Goal: Find specific page/section: Find specific page/section

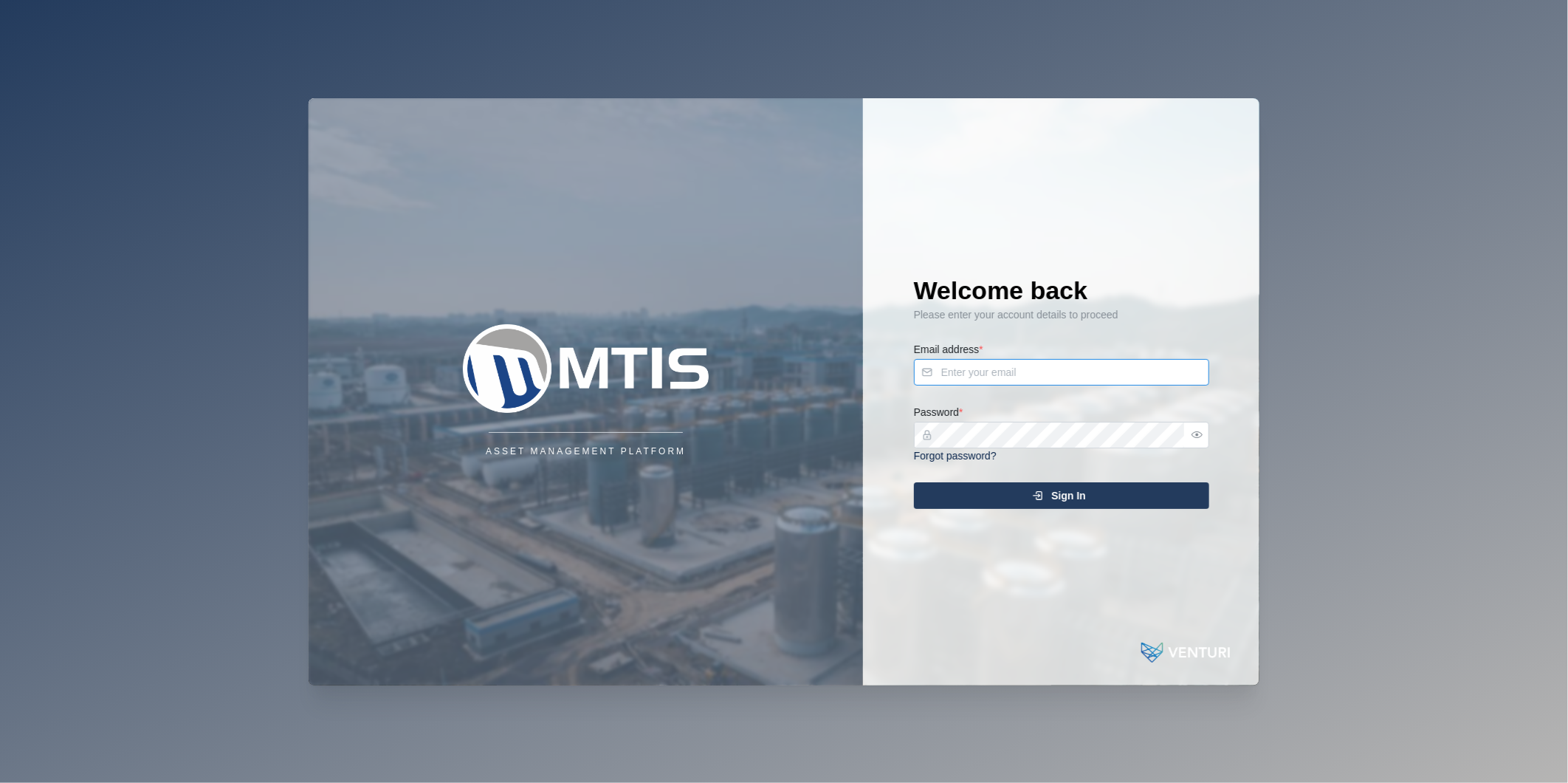
type input "[PERSON_NAME][EMAIL_ADDRESS][DOMAIN_NAME]"
click at [1131, 489] on div "Sign In" at bounding box center [1060, 496] width 272 height 25
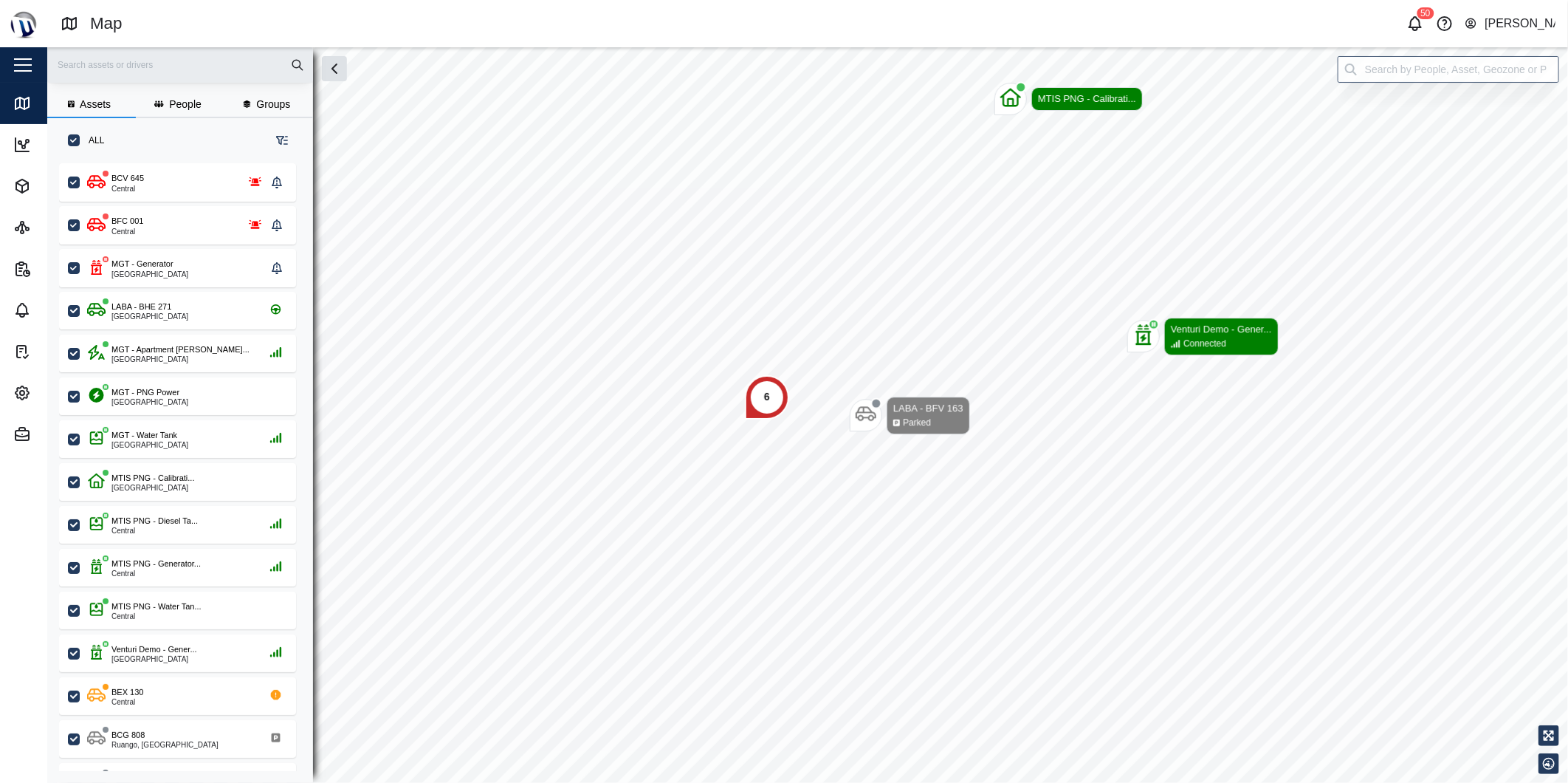
scroll to position [601, 229]
click at [1459, 69] on input "search" at bounding box center [1448, 69] width 221 height 27
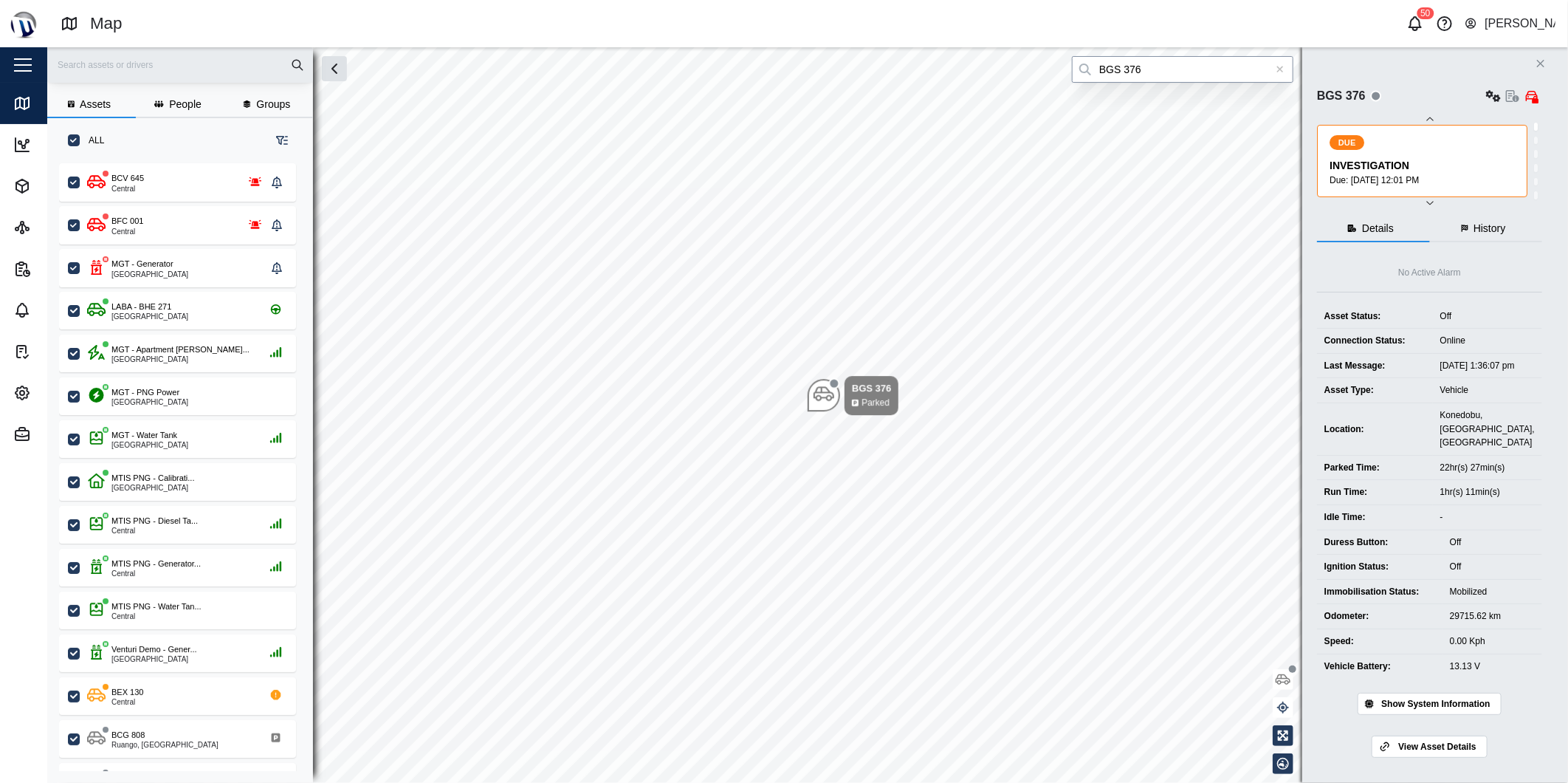
type input "BGS 376"
click at [1275, 82] on div at bounding box center [1281, 69] width 27 height 27
click at [1283, 70] on input "search" at bounding box center [1182, 69] width 221 height 27
click at [1272, 64] on input "search" at bounding box center [1182, 69] width 221 height 27
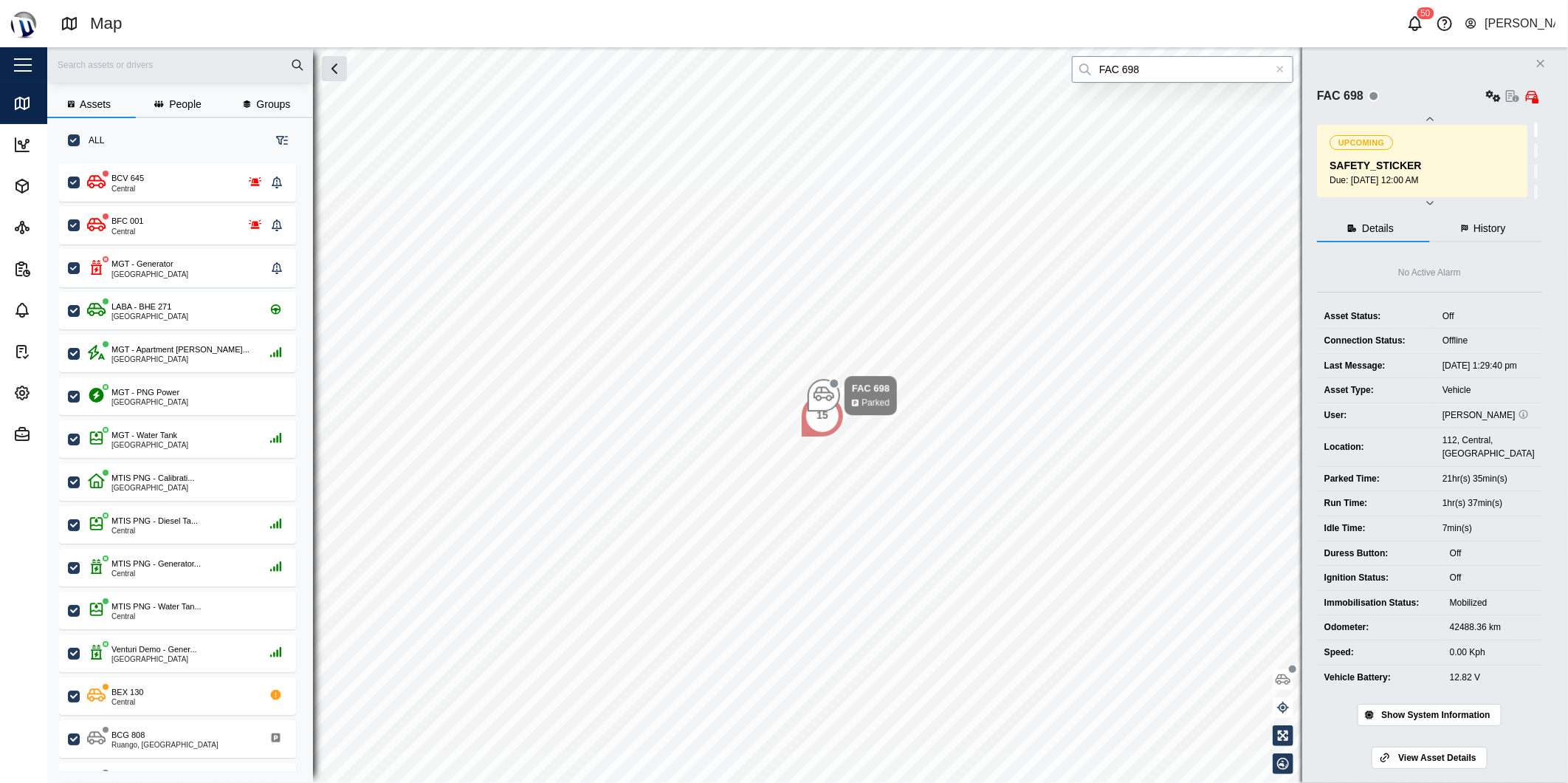
type input "FAC 698"
click at [1285, 71] on div at bounding box center [1281, 69] width 27 height 27
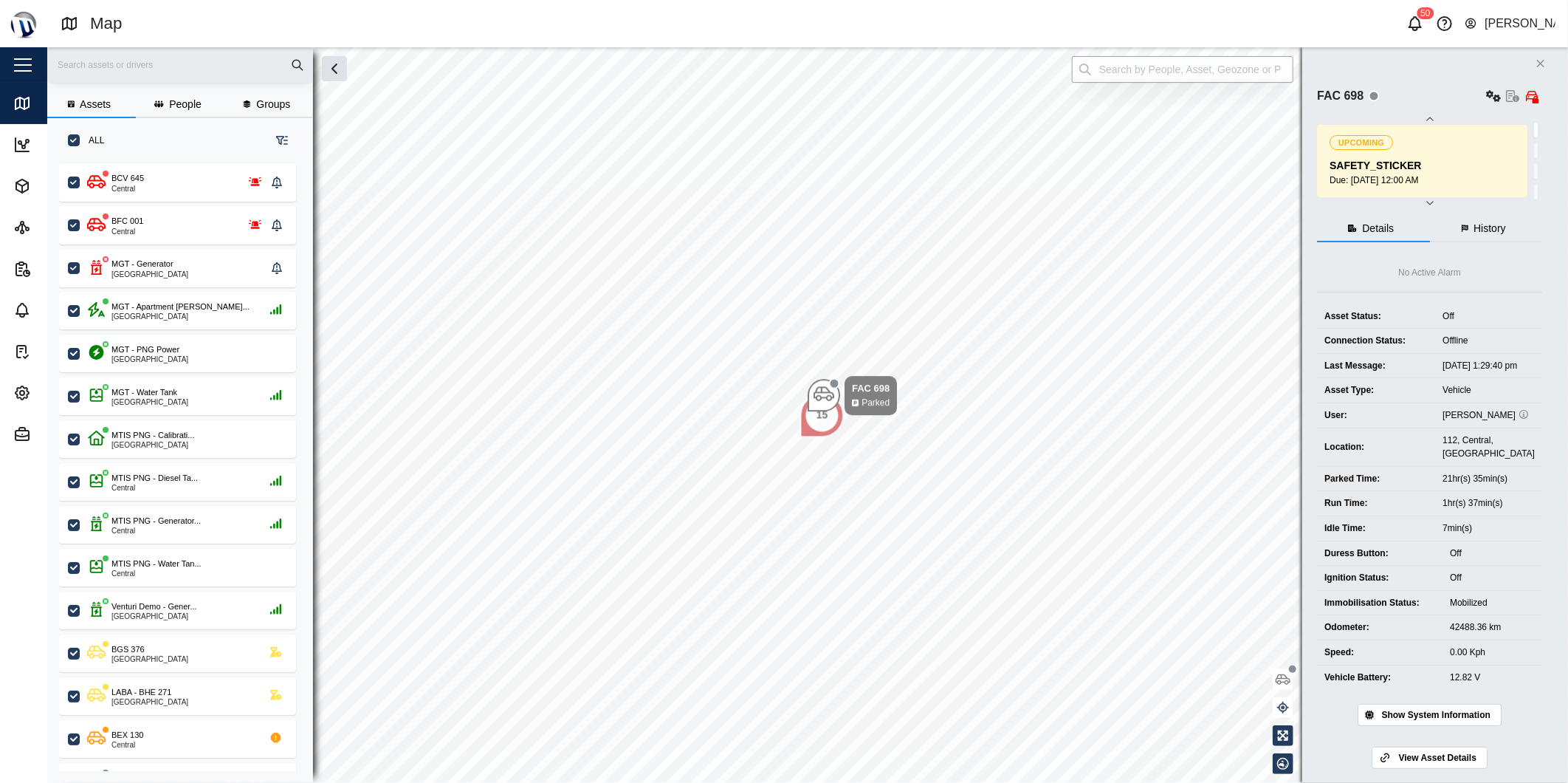
click at [1207, 77] on input "search" at bounding box center [1182, 69] width 221 height 27
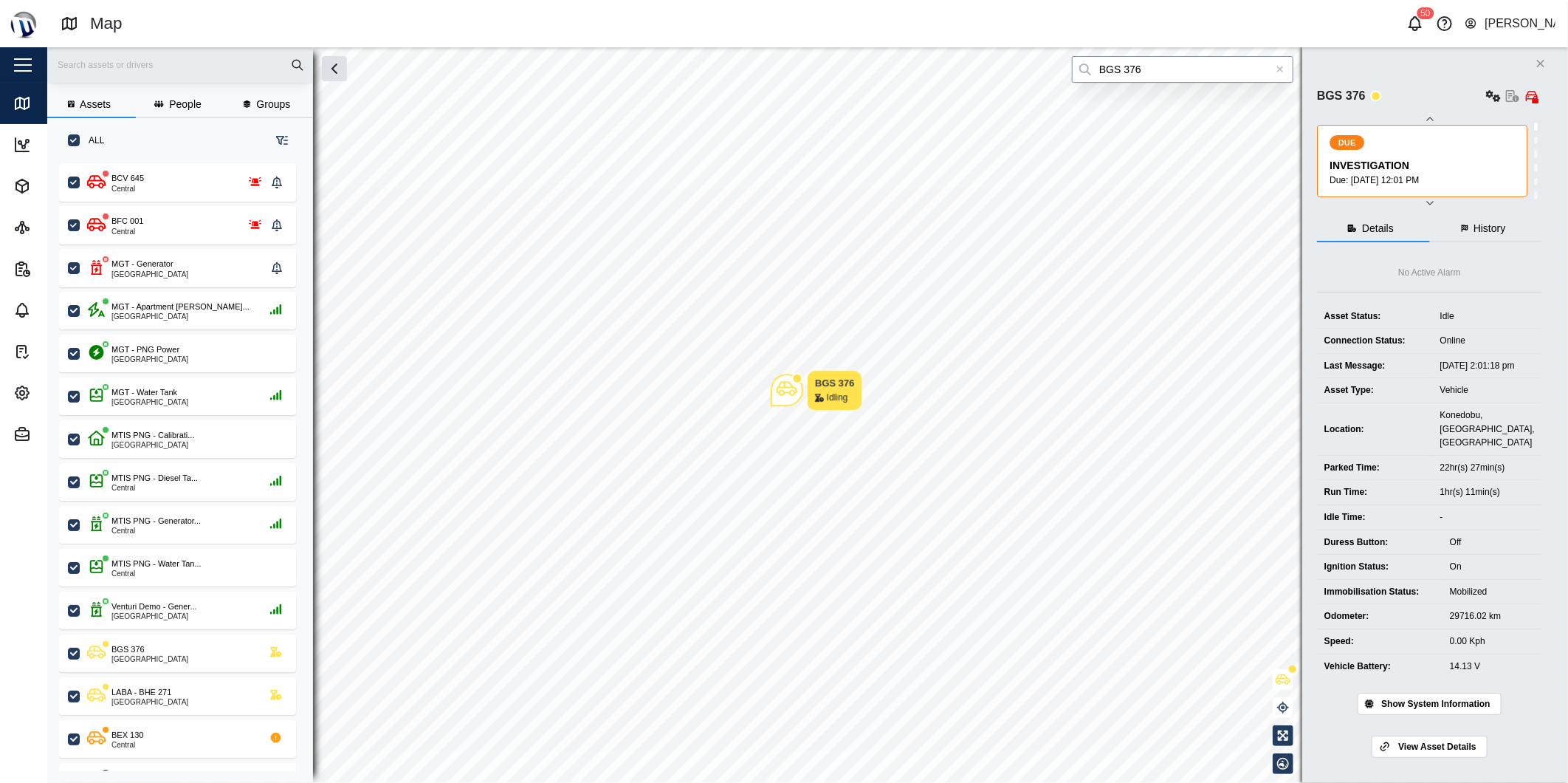
type input "BGS 376"
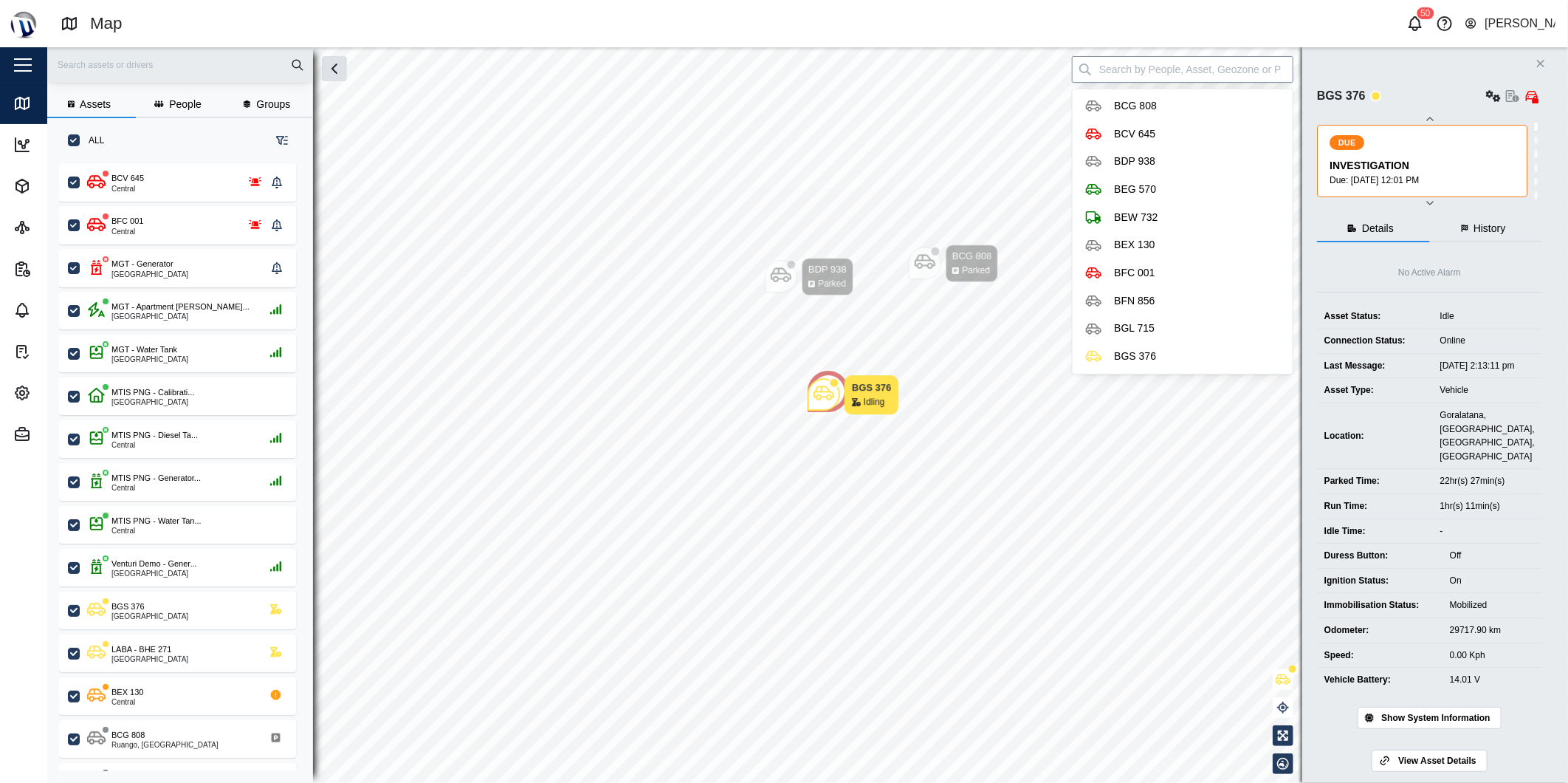
click at [1234, 79] on input "search" at bounding box center [1182, 69] width 221 height 27
type input "BEW 732"
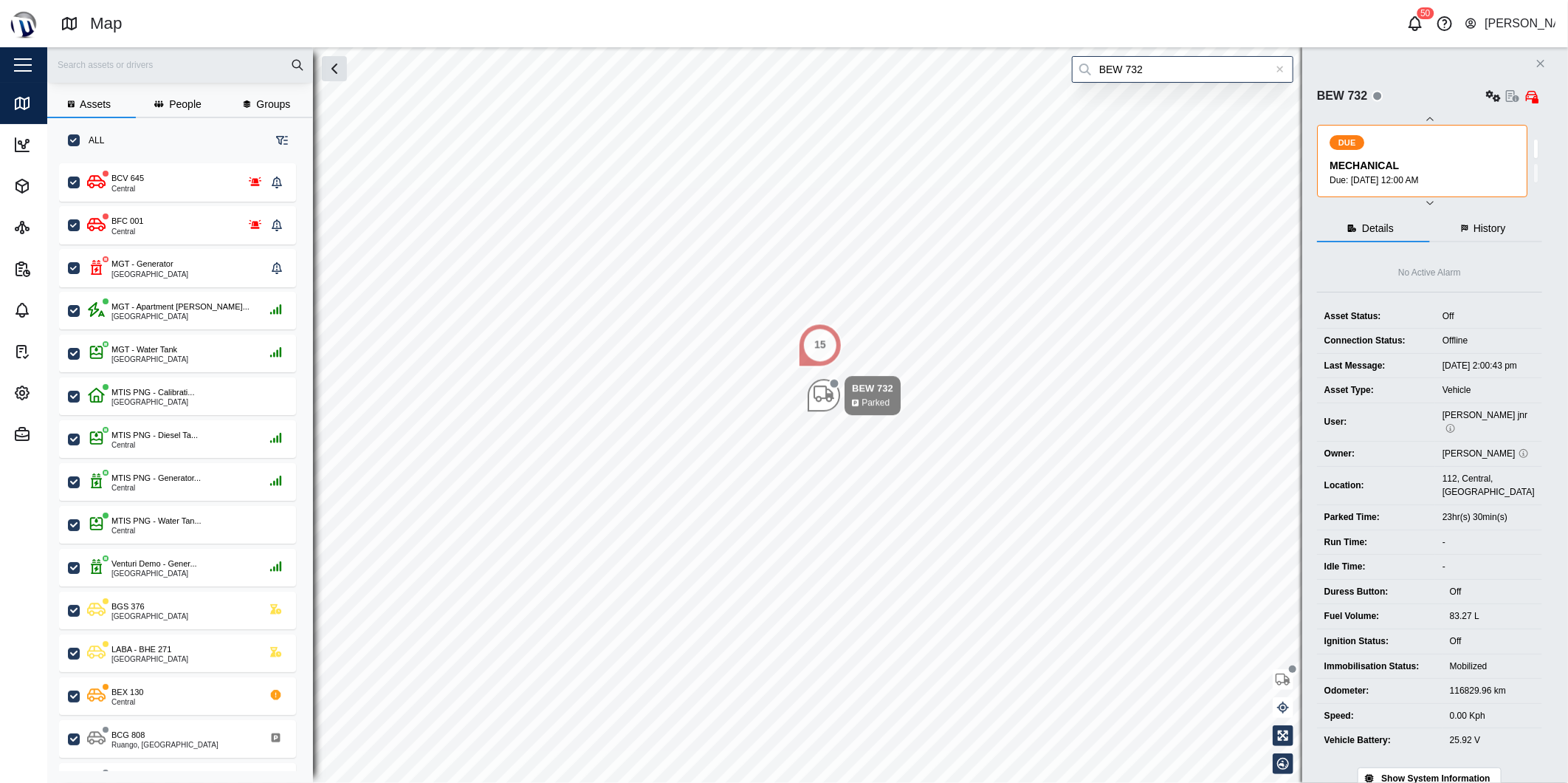
click at [1279, 72] on icon at bounding box center [1280, 69] width 8 height 11
click at [1272, 67] on input "search" at bounding box center [1182, 69] width 221 height 27
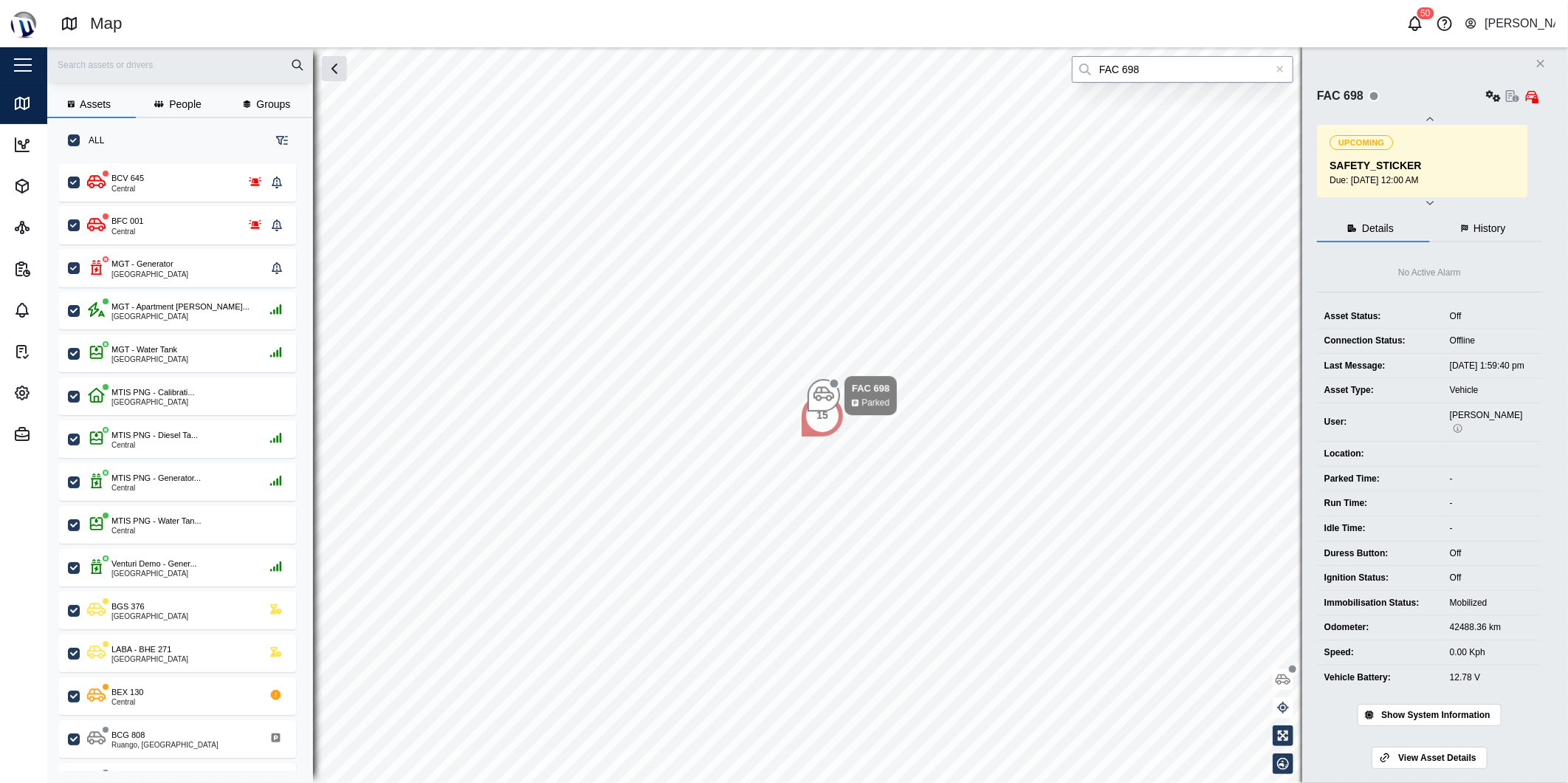
type input "FAC 698"
click at [1283, 79] on div at bounding box center [1281, 69] width 27 height 27
click at [1267, 70] on input "search" at bounding box center [1182, 69] width 221 height 27
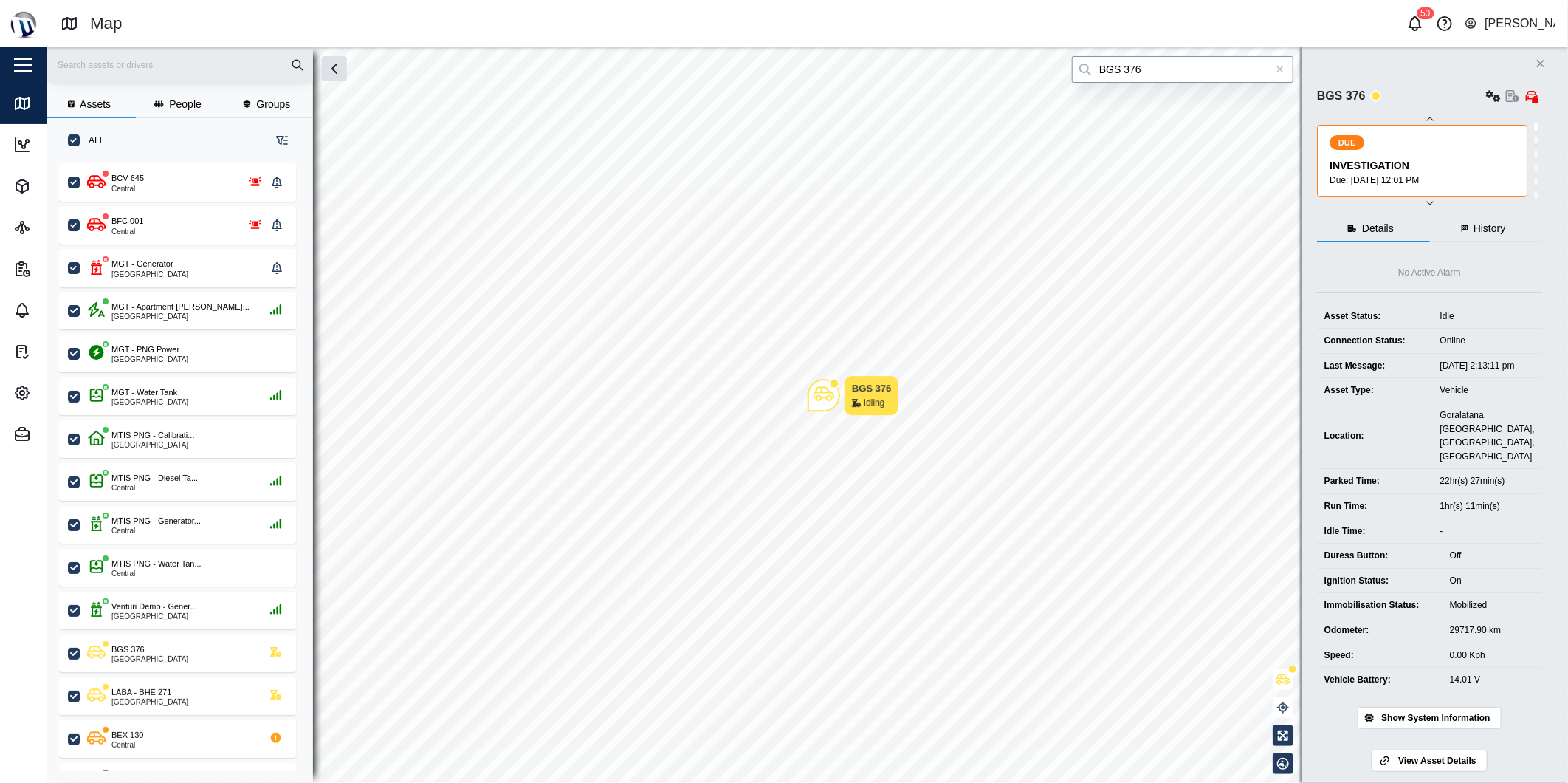
type input "BGS 376"
drag, startPoint x: 1278, startPoint y: 76, endPoint x: 1276, endPoint y: 68, distance: 8.2
click at [1277, 74] on div at bounding box center [1281, 69] width 27 height 27
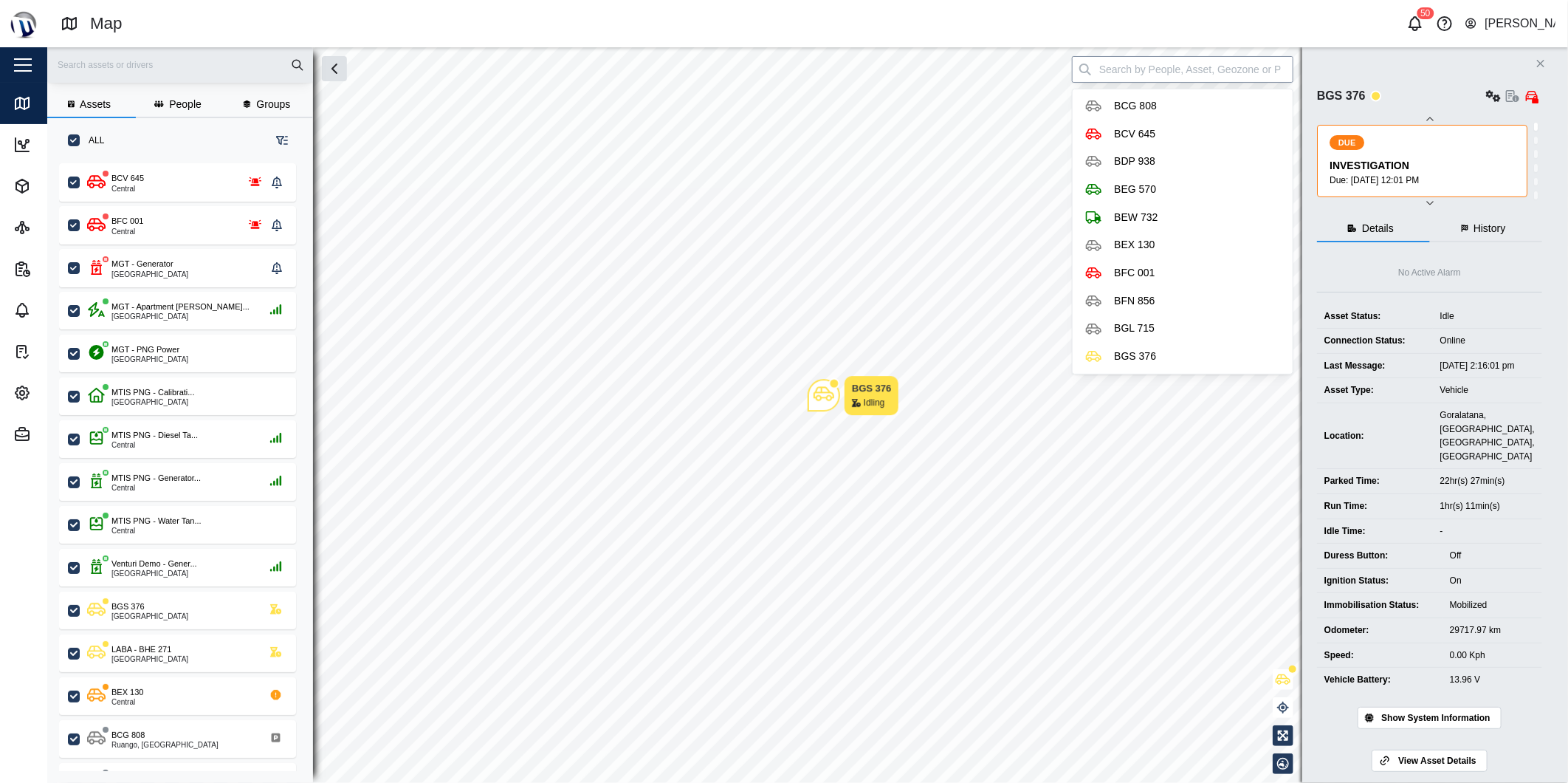
click at [1276, 68] on input "search" at bounding box center [1182, 69] width 221 height 27
type input "BCV 645"
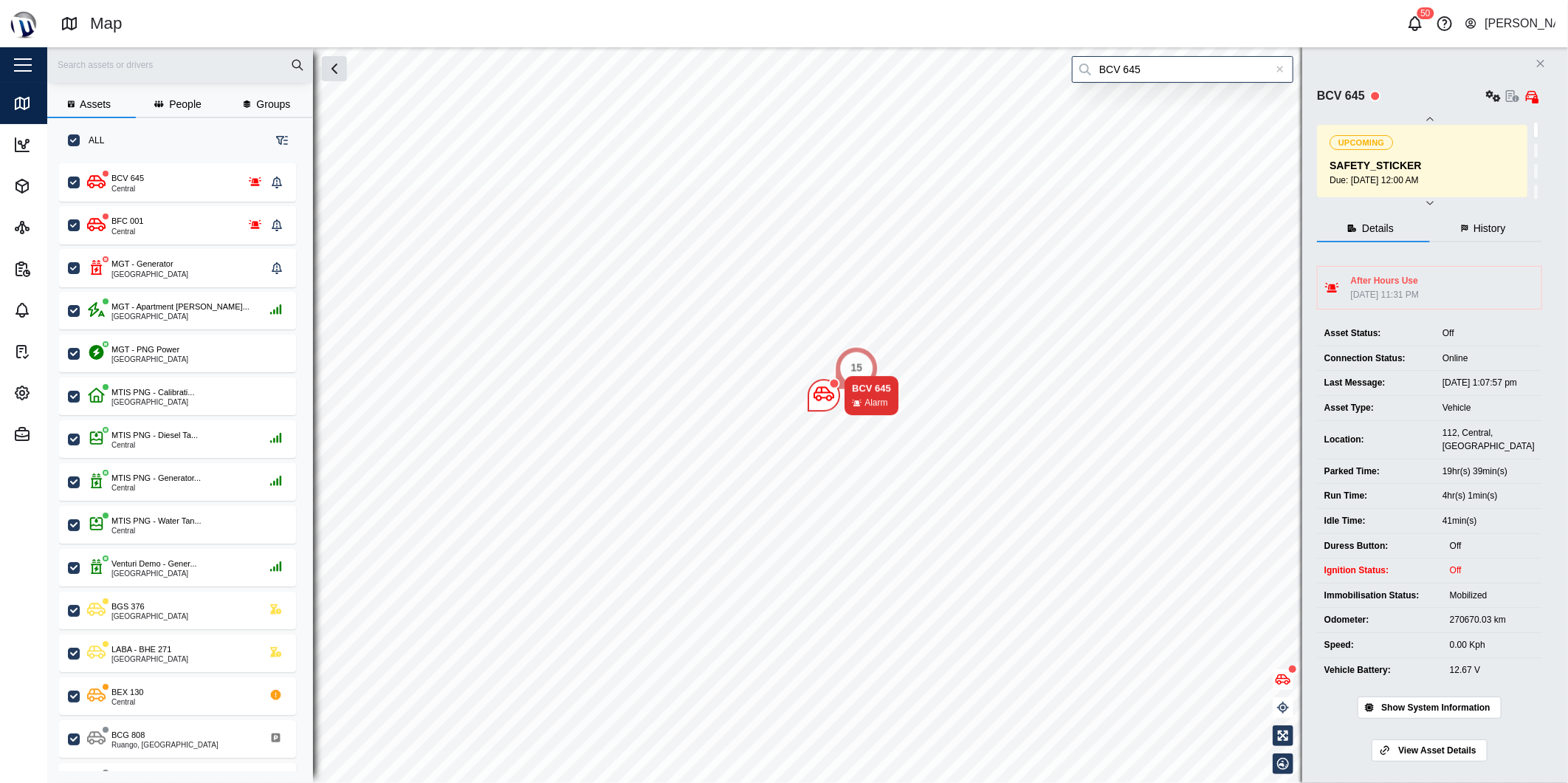
click at [1275, 65] on div at bounding box center [1281, 69] width 27 height 27
click at [1275, 67] on input "search" at bounding box center [1182, 69] width 221 height 27
type input "BGS 376"
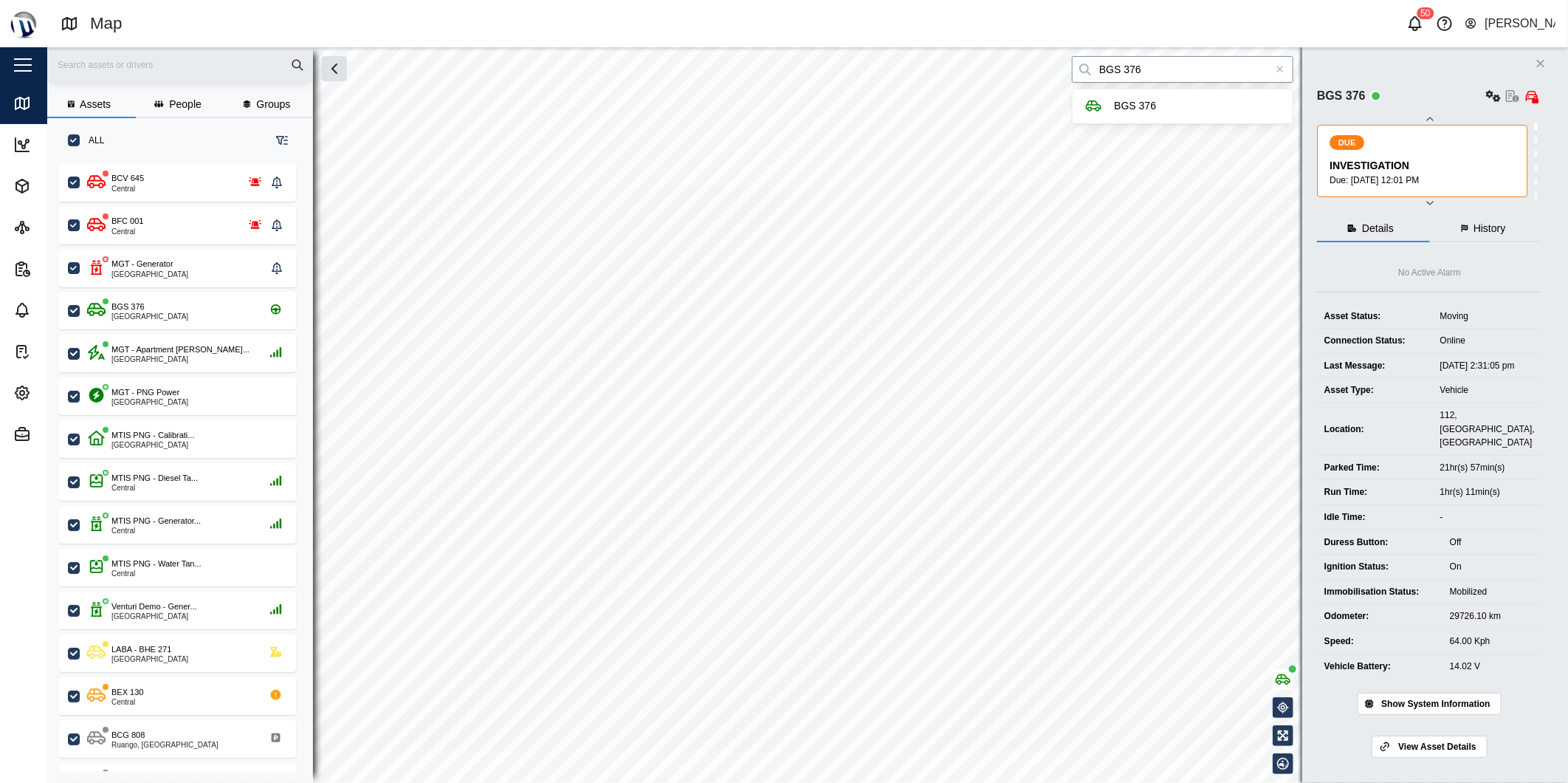
click at [1162, 77] on input "BGS 376" at bounding box center [1182, 69] width 221 height 27
click at [1283, 74] on icon at bounding box center [1280, 69] width 8 height 11
click at [1271, 65] on input "search" at bounding box center [1182, 69] width 221 height 27
type input "BCV 645"
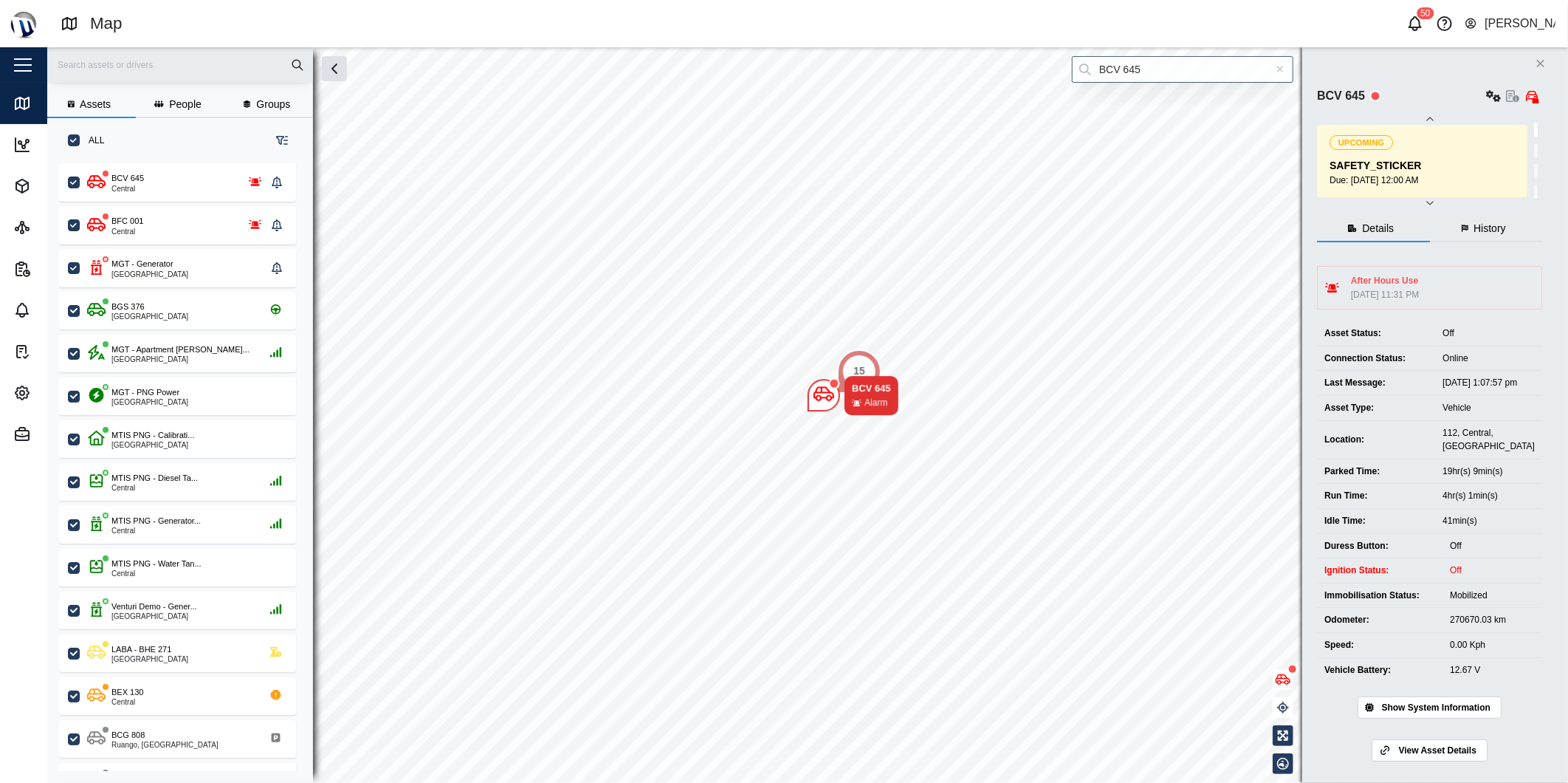
click at [1285, 75] on div at bounding box center [1281, 69] width 27 height 27
click at [1265, 71] on input "search" at bounding box center [1182, 69] width 221 height 27
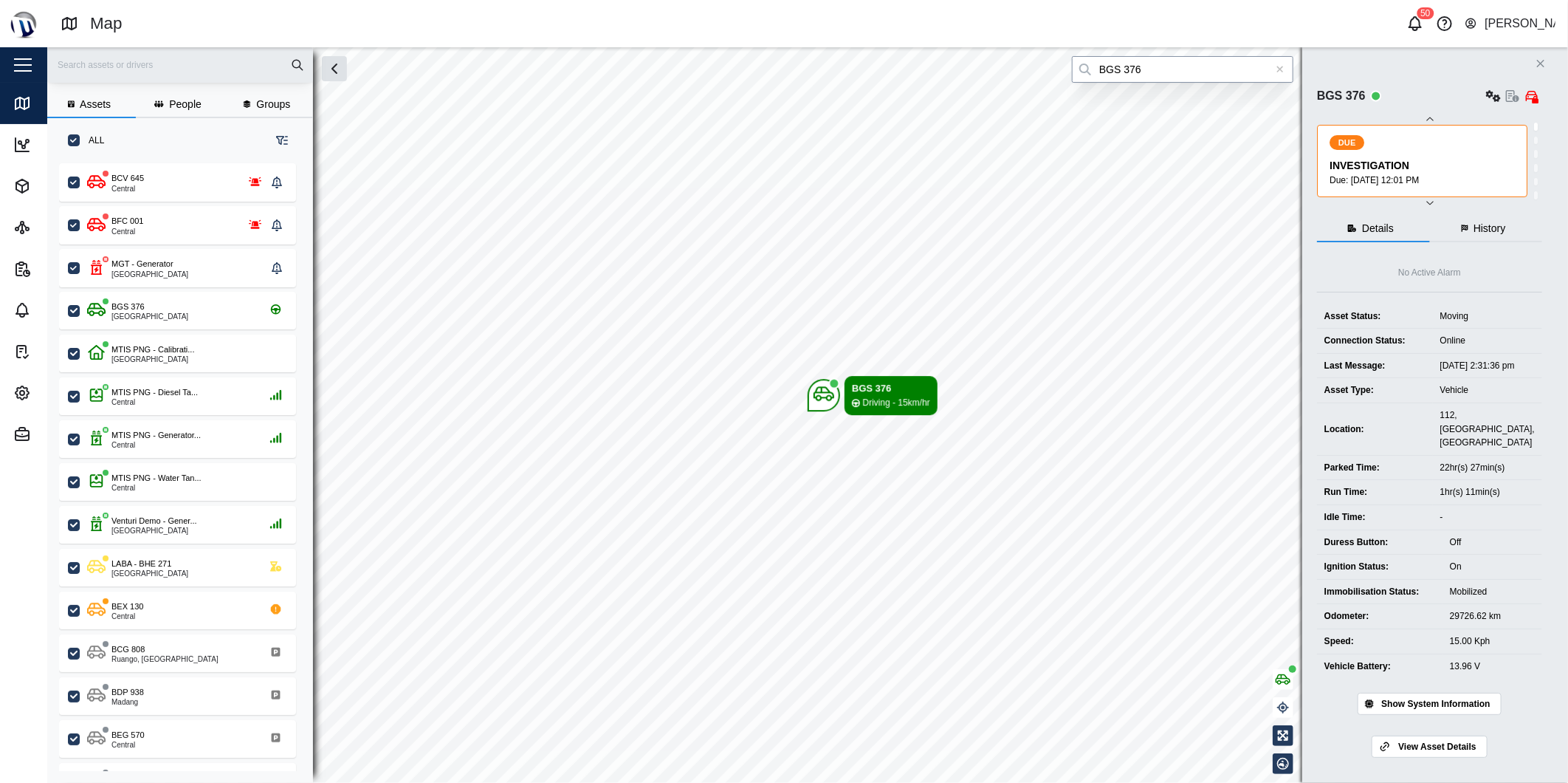
type input "BGS 376"
click at [1281, 67] on icon at bounding box center [1280, 69] width 8 height 11
click at [1145, 69] on input "search" at bounding box center [1182, 69] width 221 height 27
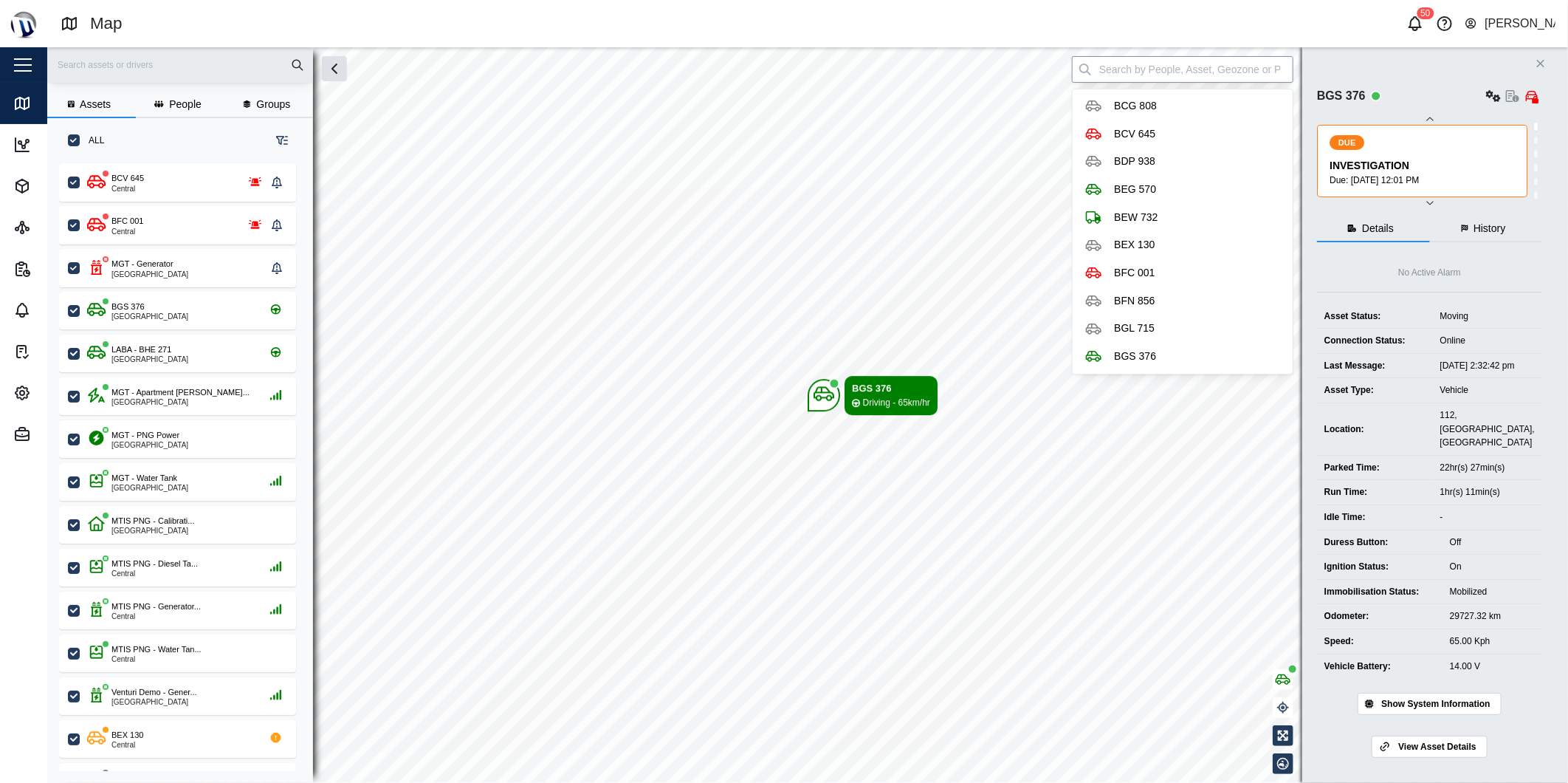
click at [1154, 69] on input "search" at bounding box center [1182, 69] width 221 height 27
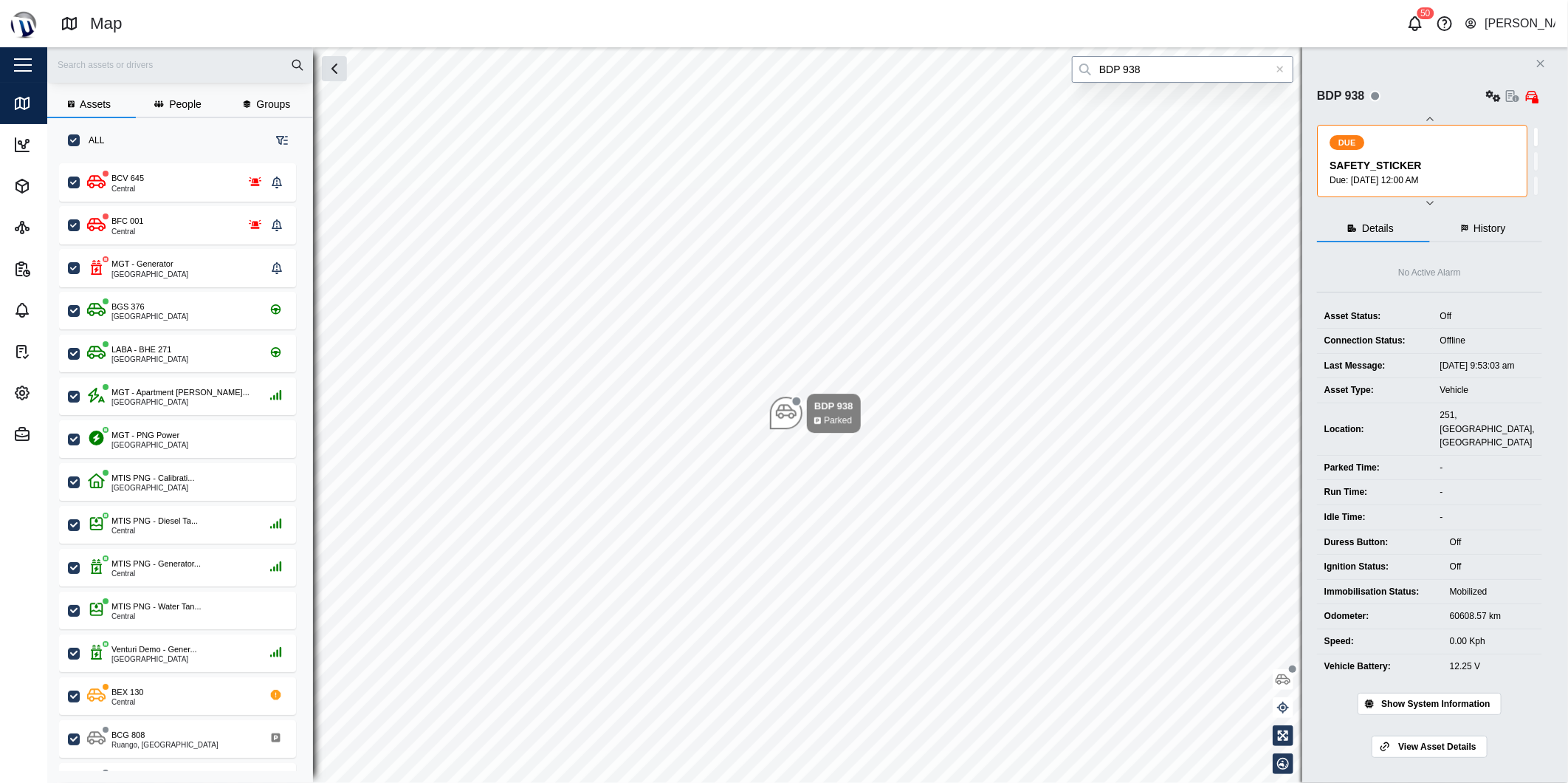
type input "BDP 938"
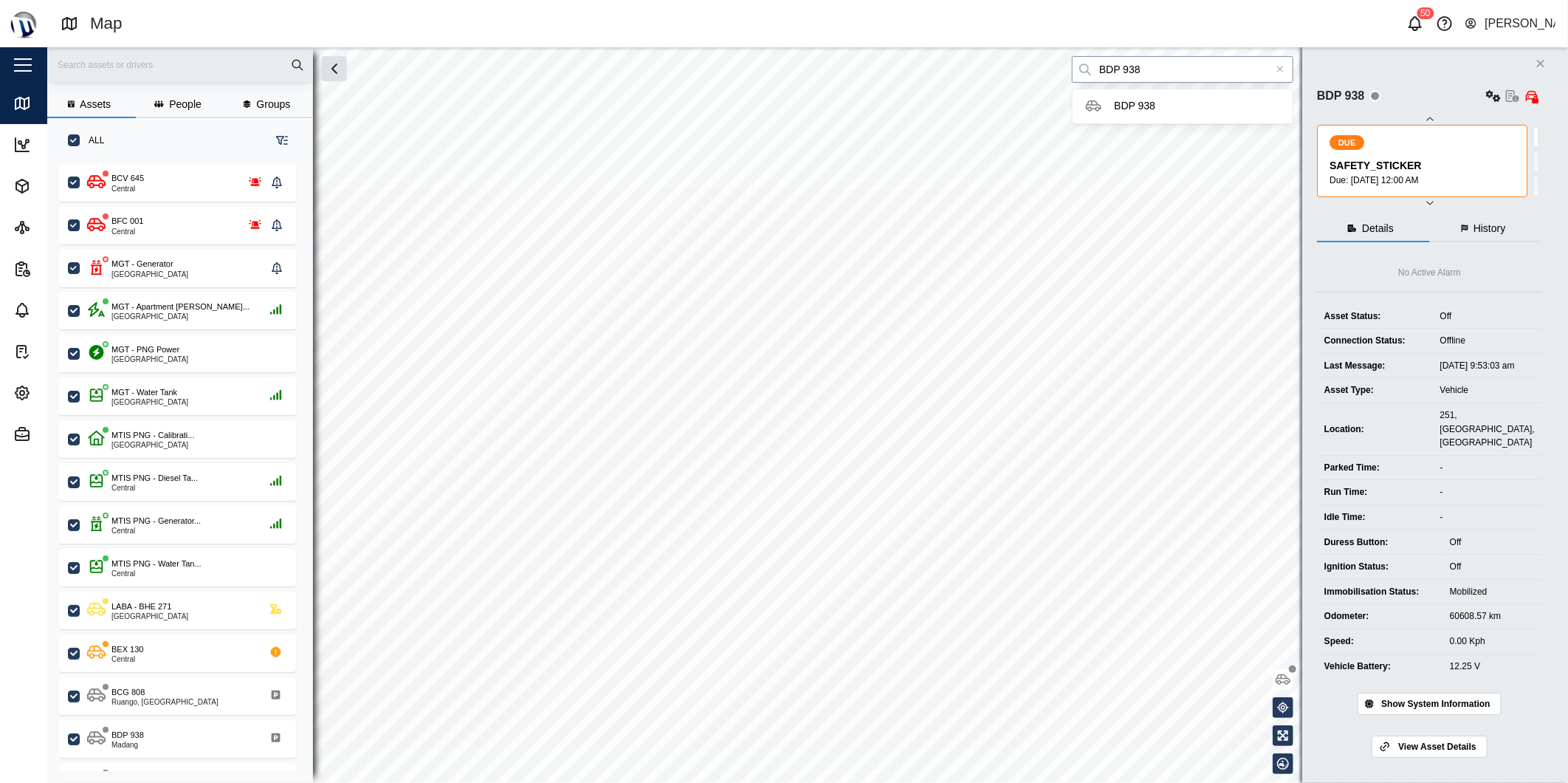
click at [1191, 82] on input "BDP 938" at bounding box center [1182, 69] width 221 height 27
click at [1281, 70] on icon at bounding box center [1280, 69] width 8 height 11
click at [1261, 71] on input "search" at bounding box center [1182, 69] width 221 height 27
type input "BEG 570"
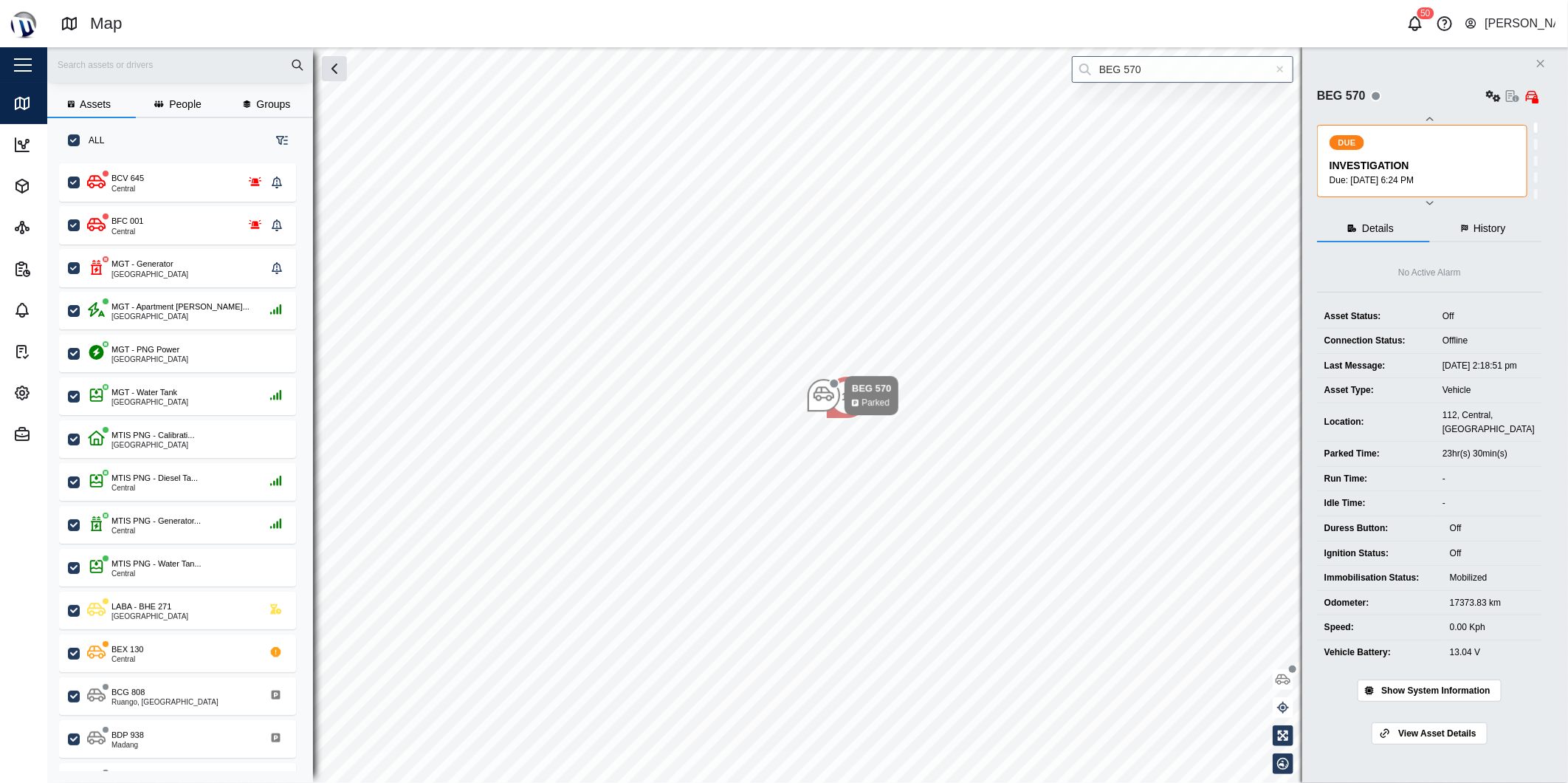
click at [1277, 68] on icon at bounding box center [1280, 69] width 8 height 11
click at [1266, 67] on input "search" at bounding box center [1182, 69] width 221 height 27
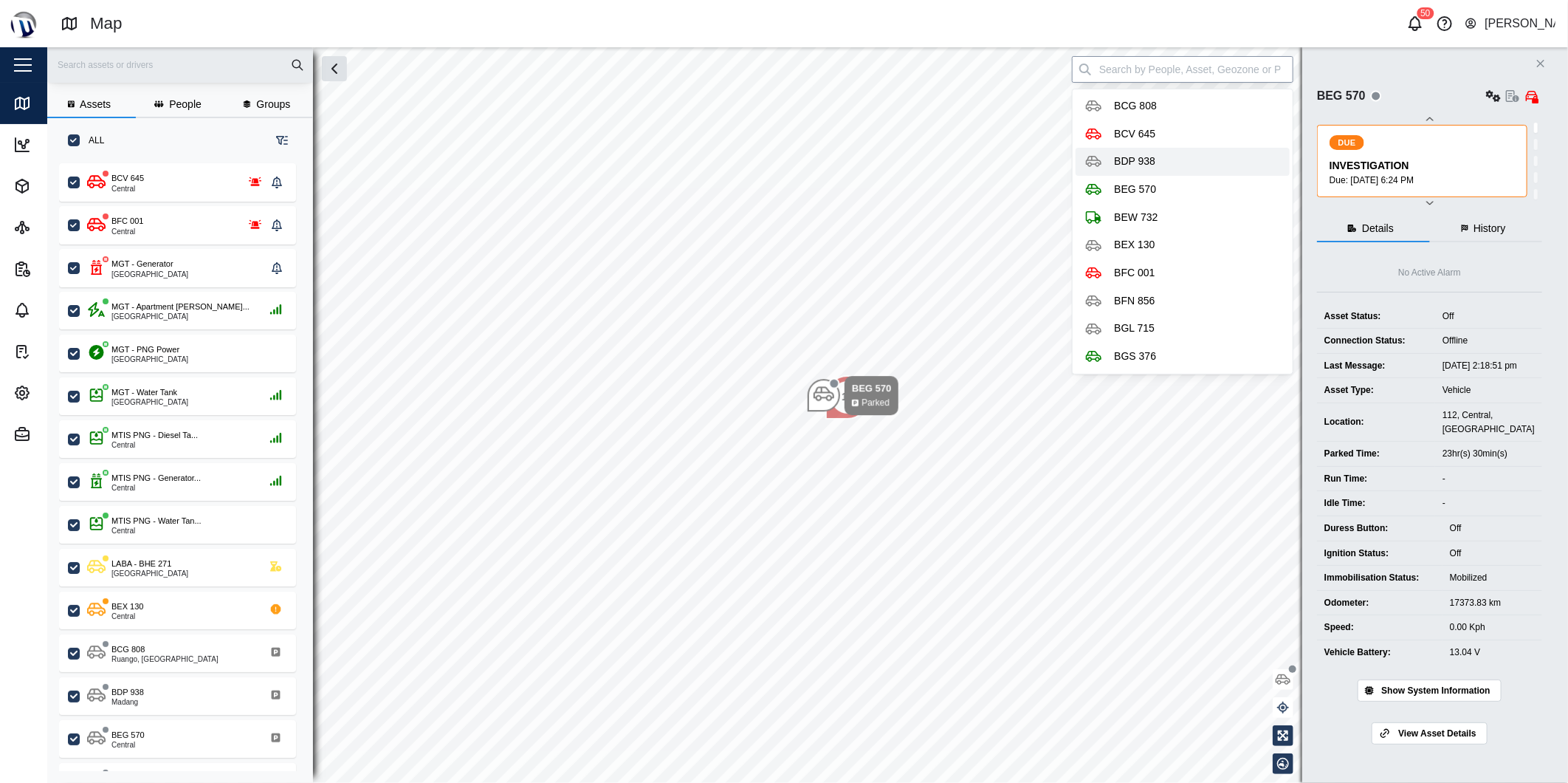
type input "BDP 938"
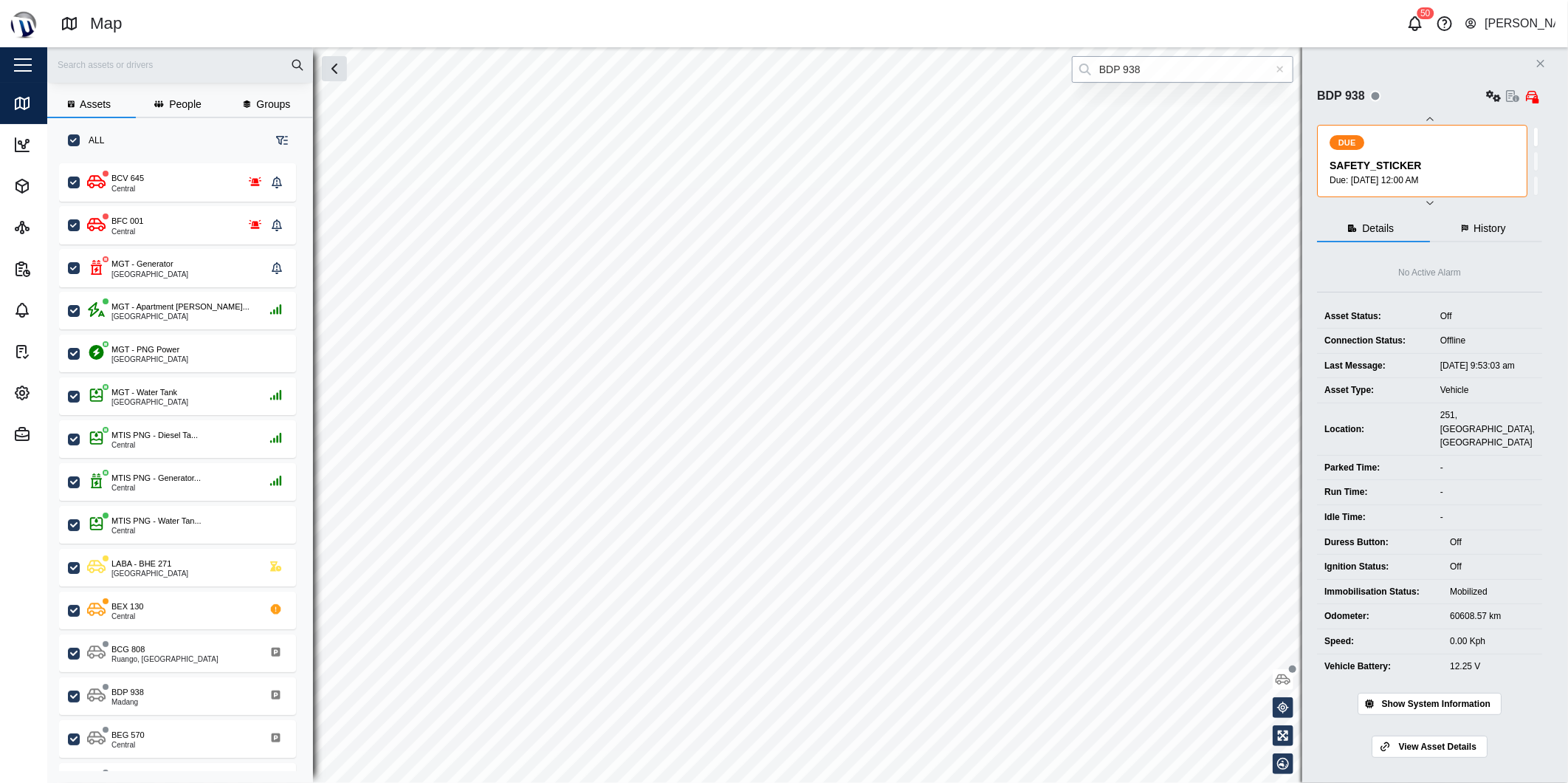
click at [1213, 71] on input "BDP 938" at bounding box center [1182, 69] width 221 height 27
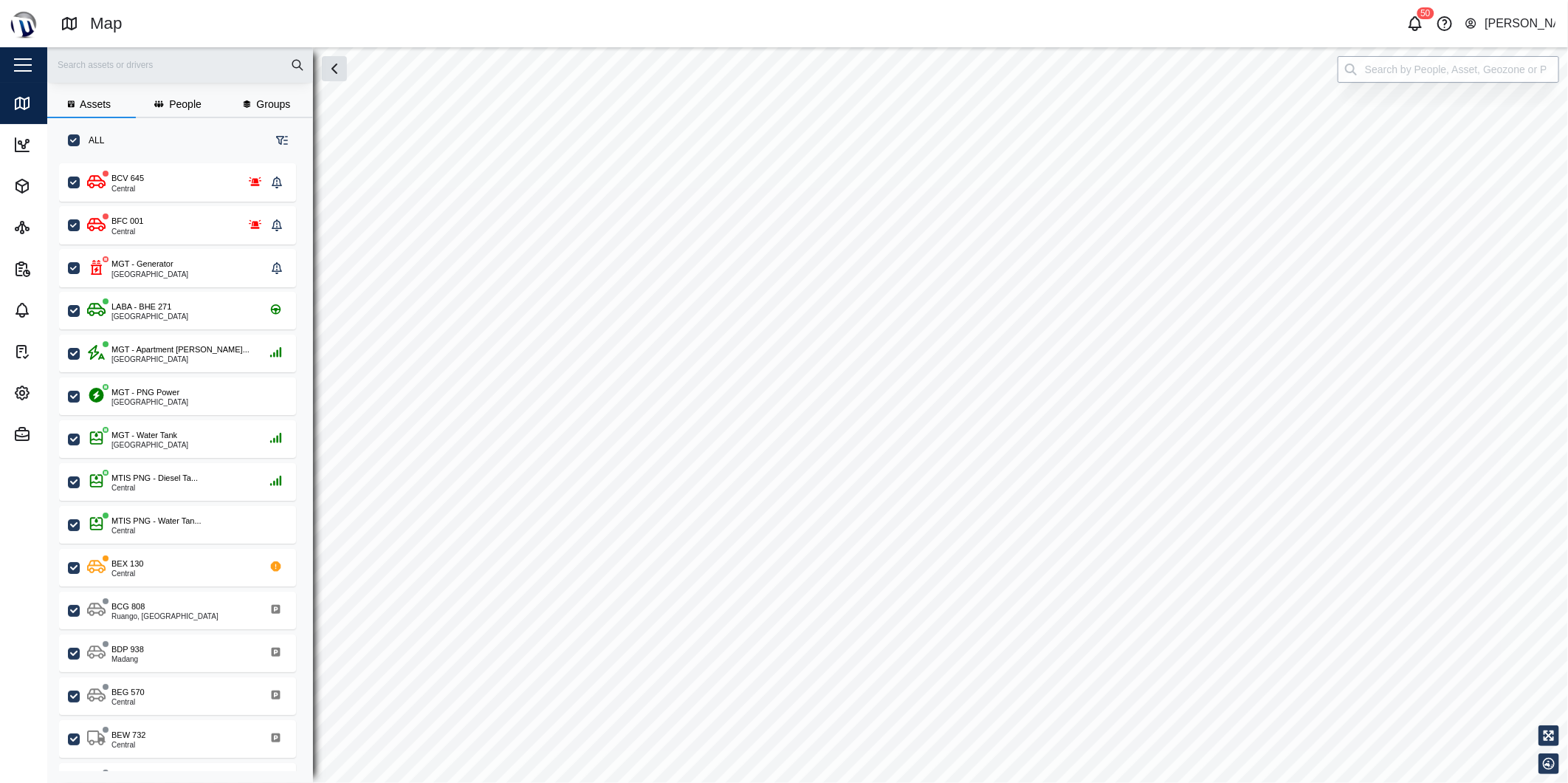
click at [1371, 72] on input "search" at bounding box center [1448, 69] width 221 height 27
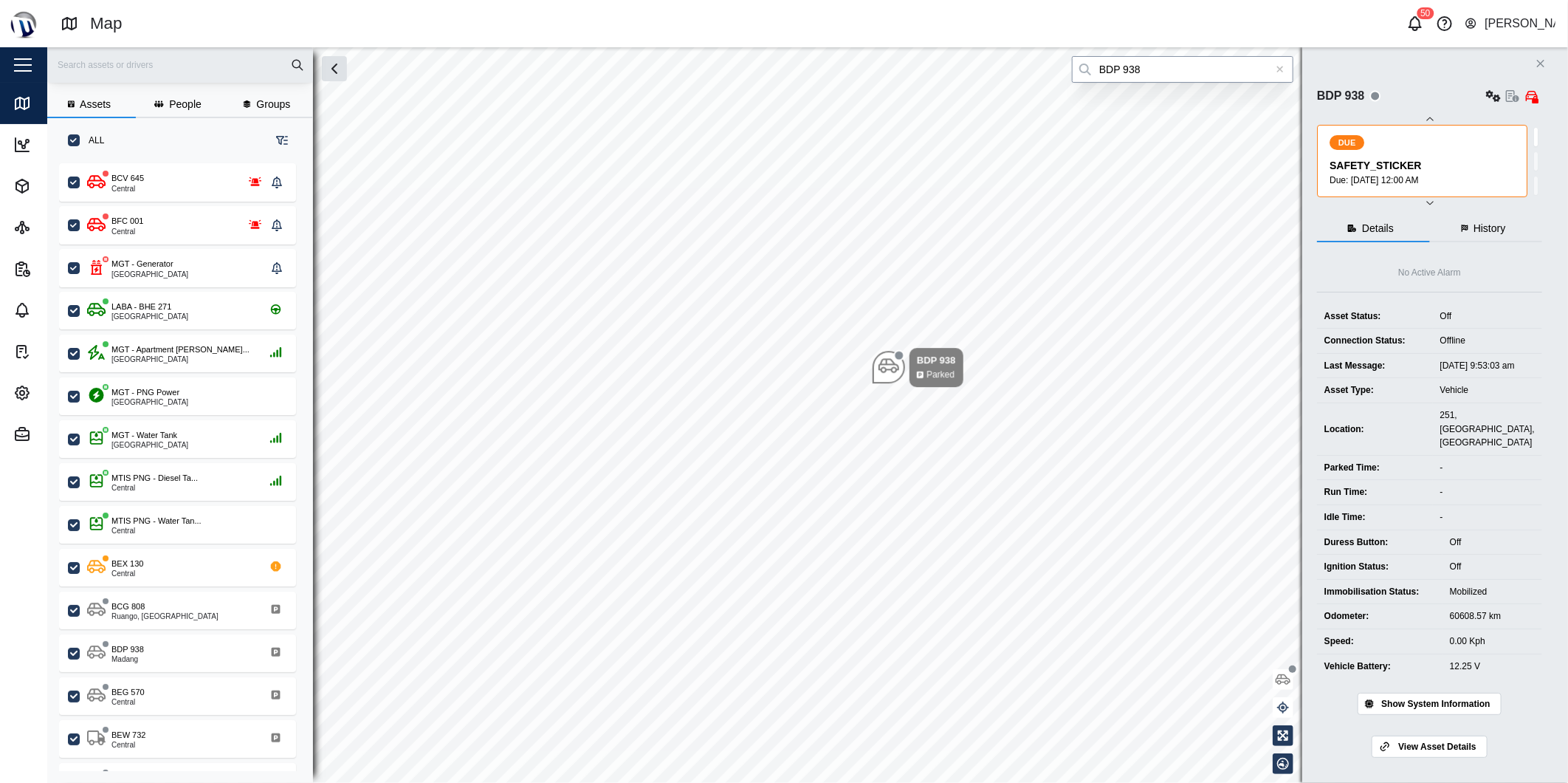
type input "BDP 938"
click at [1273, 74] on div at bounding box center [1281, 69] width 27 height 27
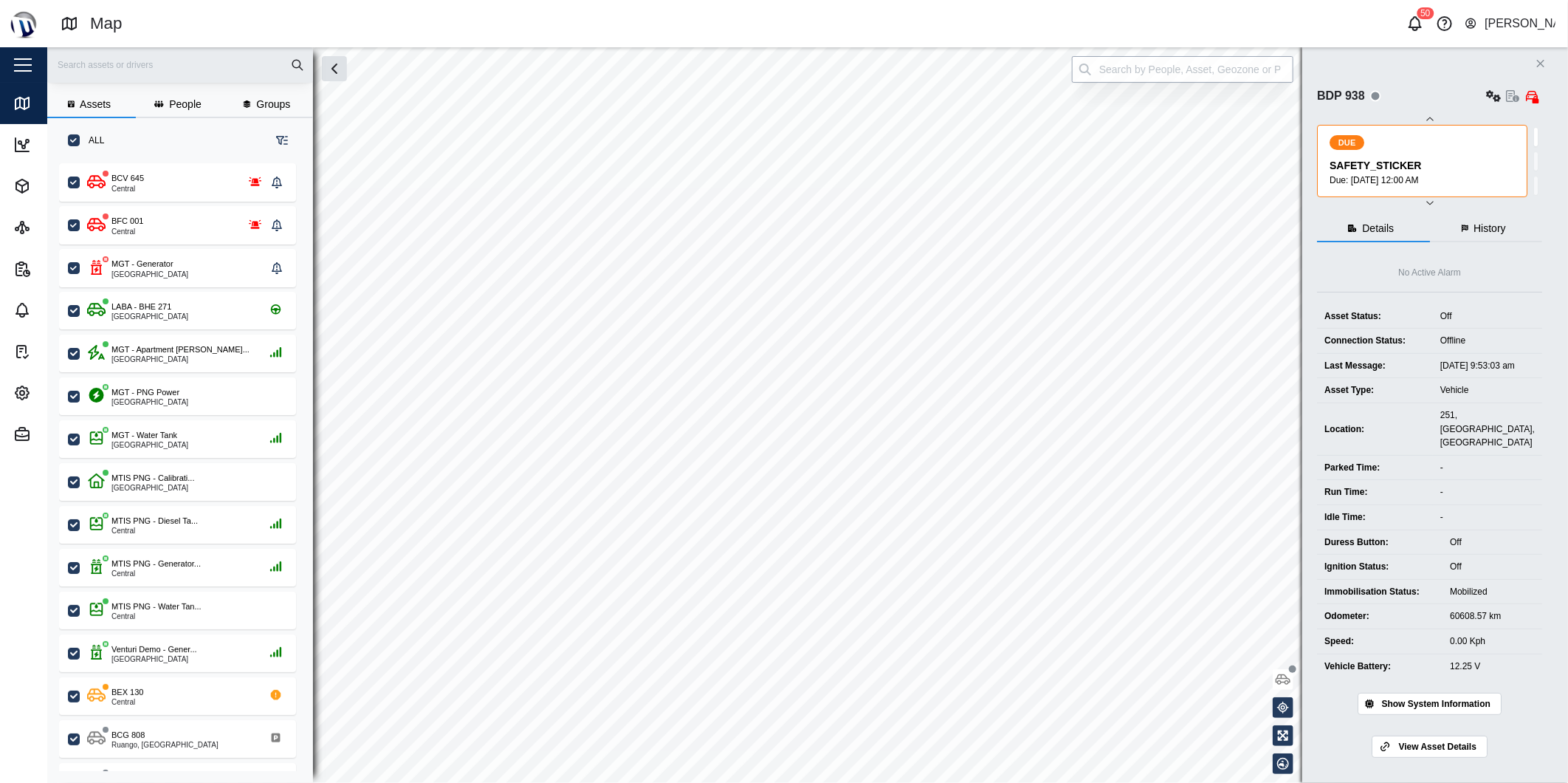
click at [1275, 72] on input "search" at bounding box center [1182, 69] width 221 height 27
type input "BEG 570"
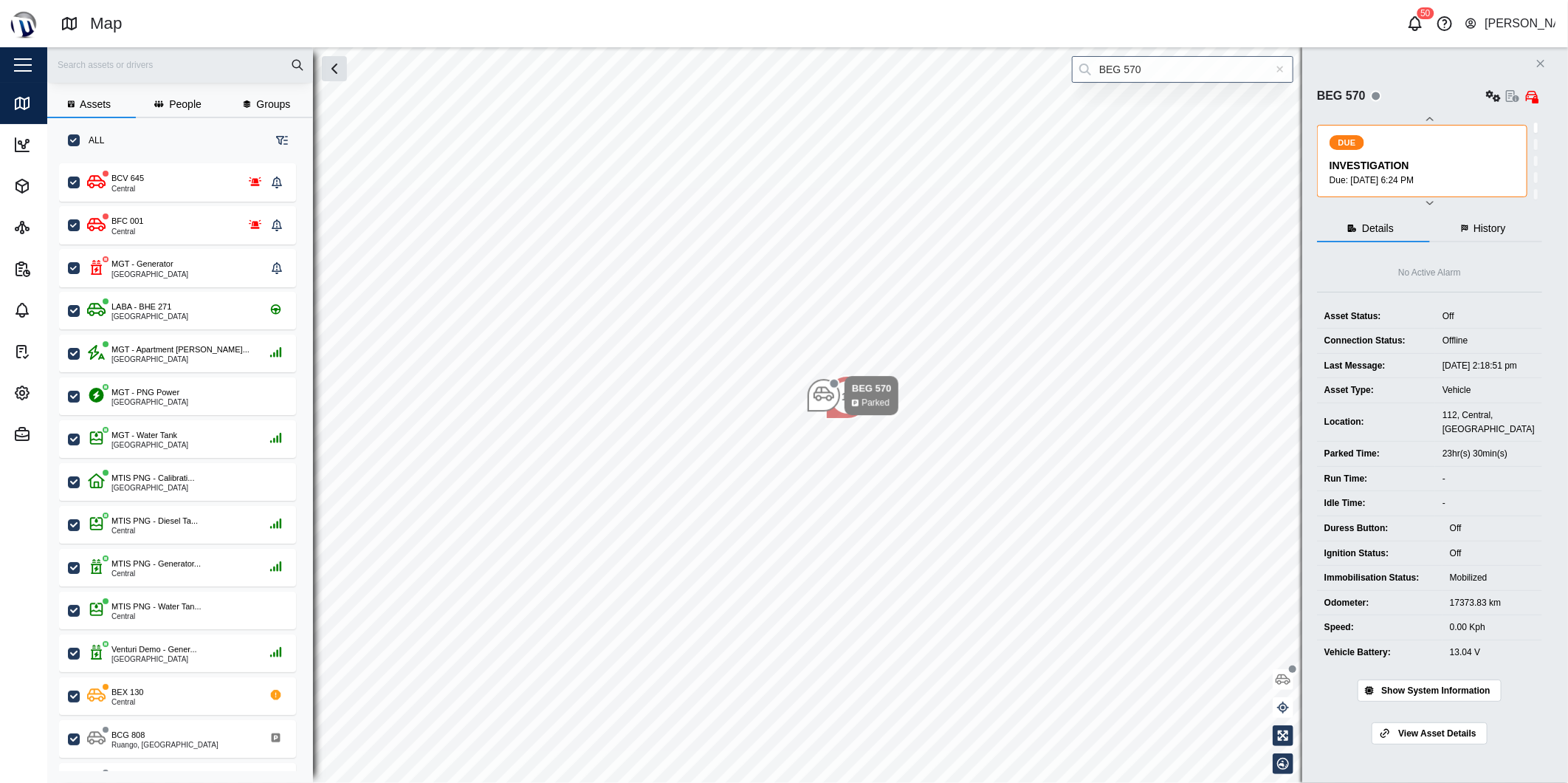
click at [1283, 69] on icon at bounding box center [1280, 69] width 8 height 11
click at [1276, 69] on input "search" at bounding box center [1182, 69] width 221 height 27
type input "BDP 938"
